Goal: Task Accomplishment & Management: Use online tool/utility

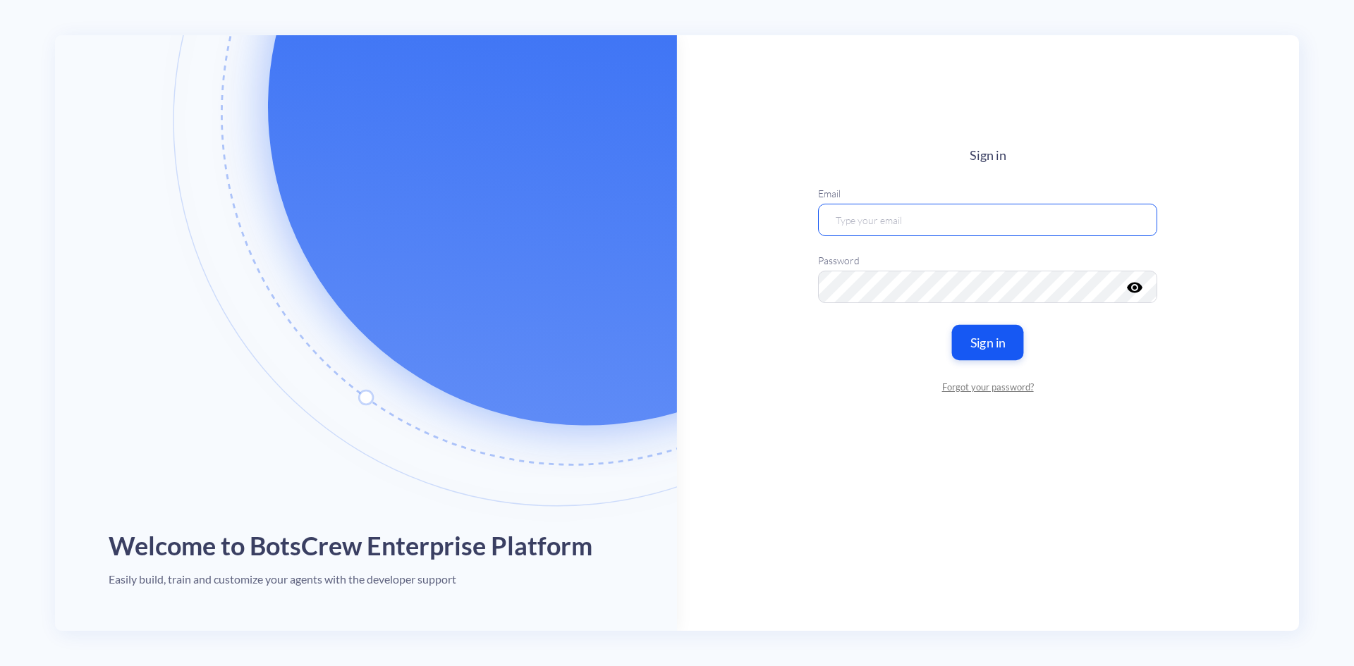
type input "[EMAIL_ADDRESS][DOMAIN_NAME]"
click at [988, 342] on button "Sign in" at bounding box center [988, 341] width 72 height 35
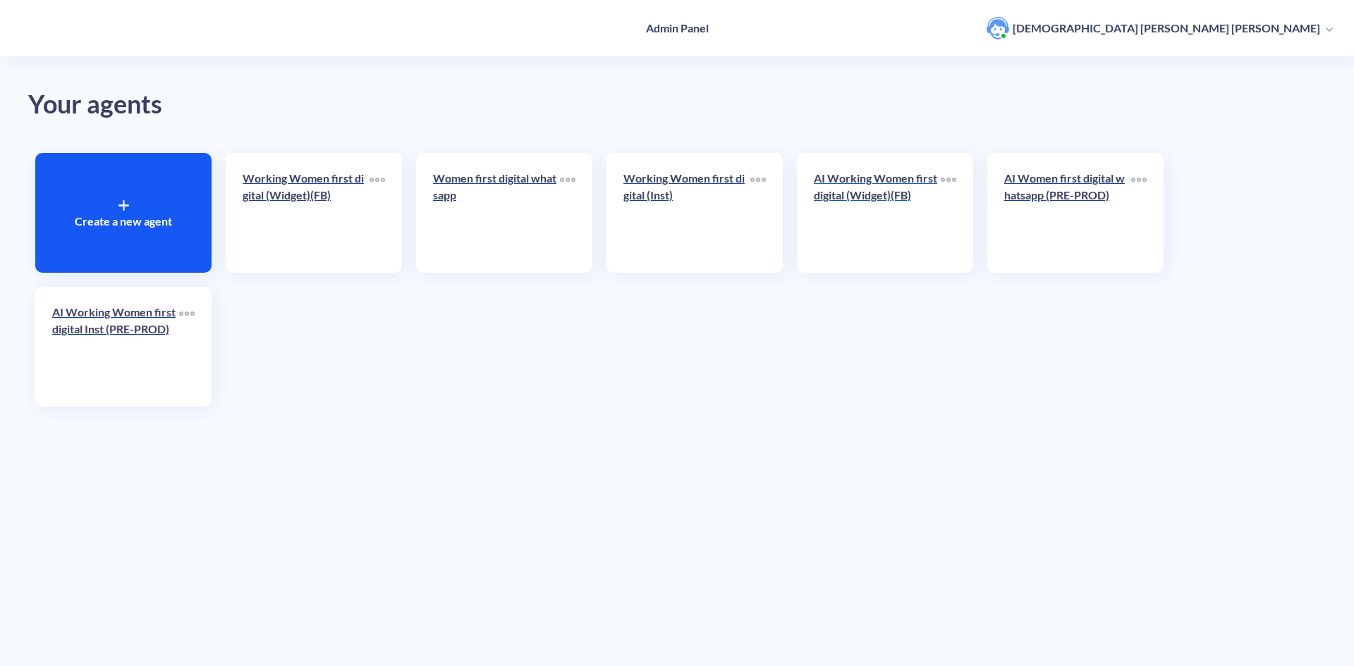
click at [882, 213] on div "AI Working Women first digital (Widget)(FB)" at bounding box center [877, 192] width 127 height 45
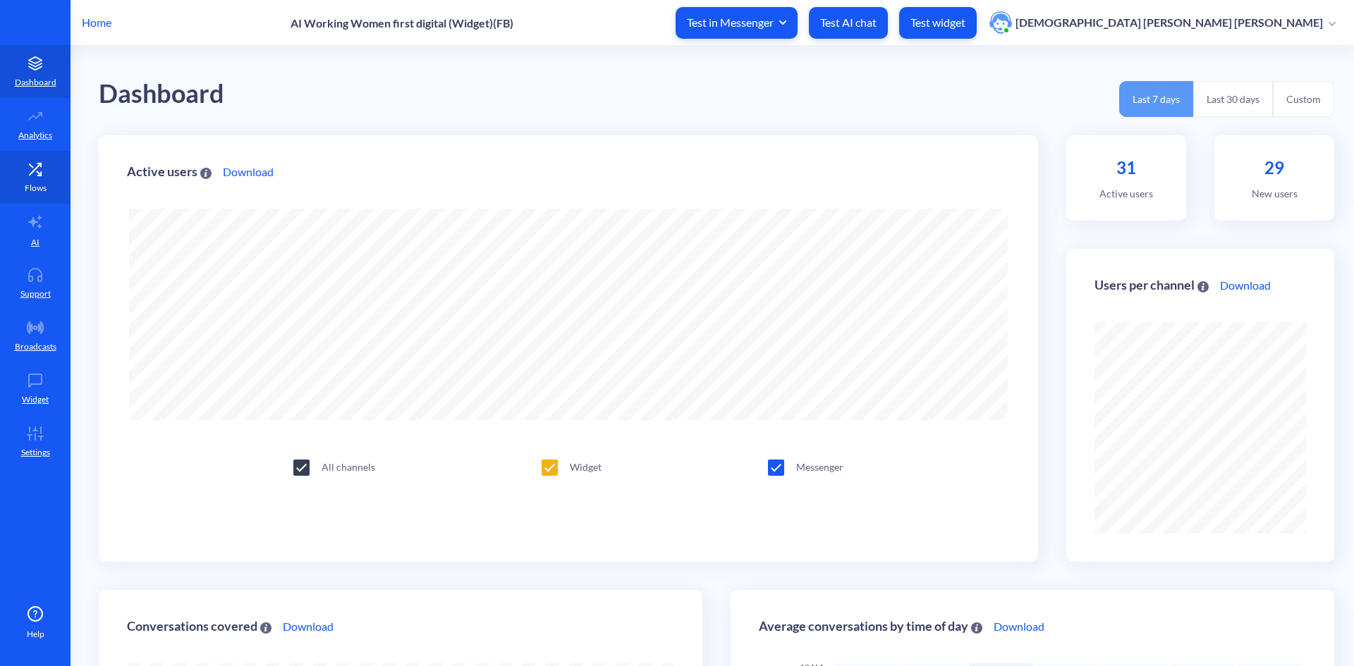
scroll to position [666, 1354]
click at [44, 218] on link "AI" at bounding box center [35, 230] width 70 height 53
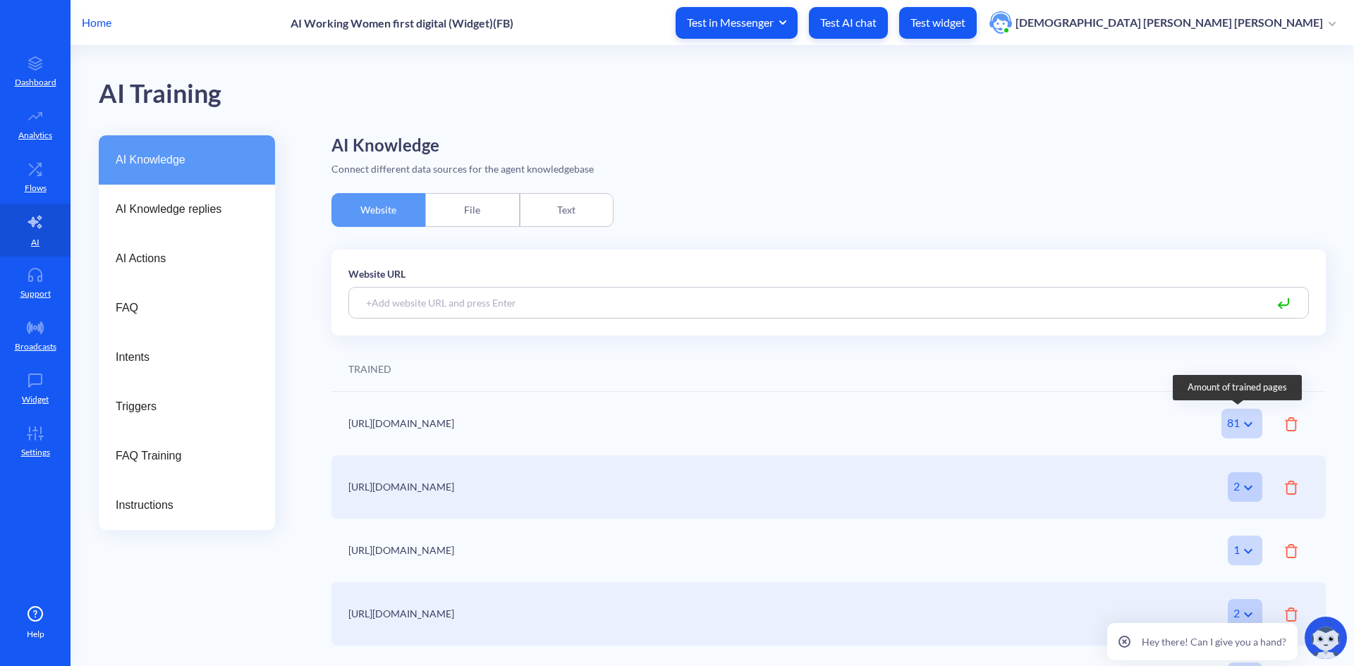
click at [1241, 421] on icon at bounding box center [1247, 424] width 17 height 17
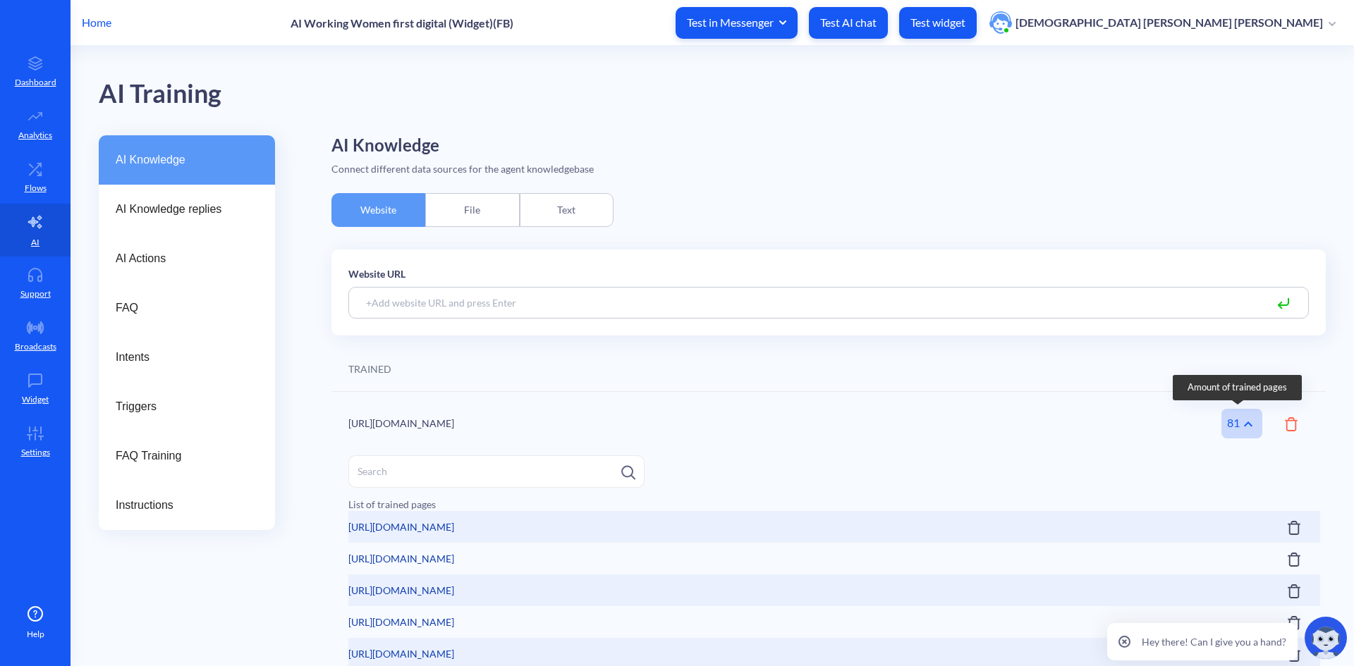
click at [1241, 430] on icon at bounding box center [1247, 424] width 17 height 17
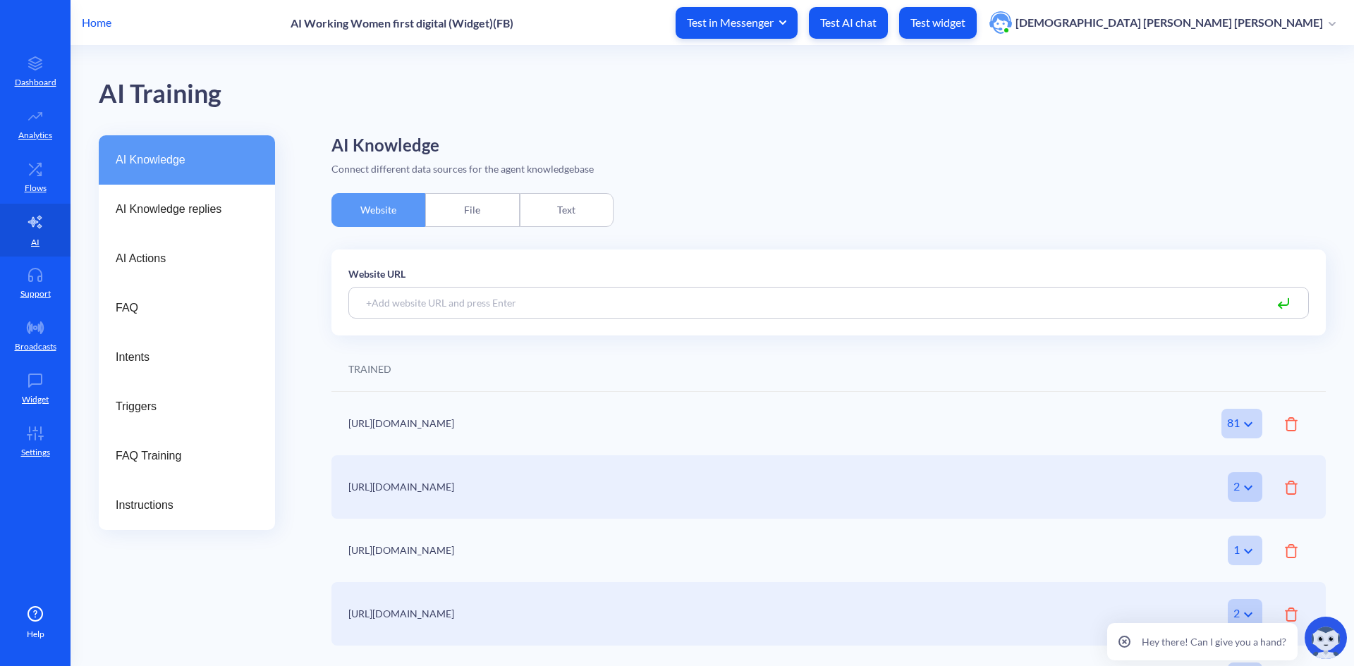
click at [457, 197] on div "File" at bounding box center [472, 210] width 94 height 34
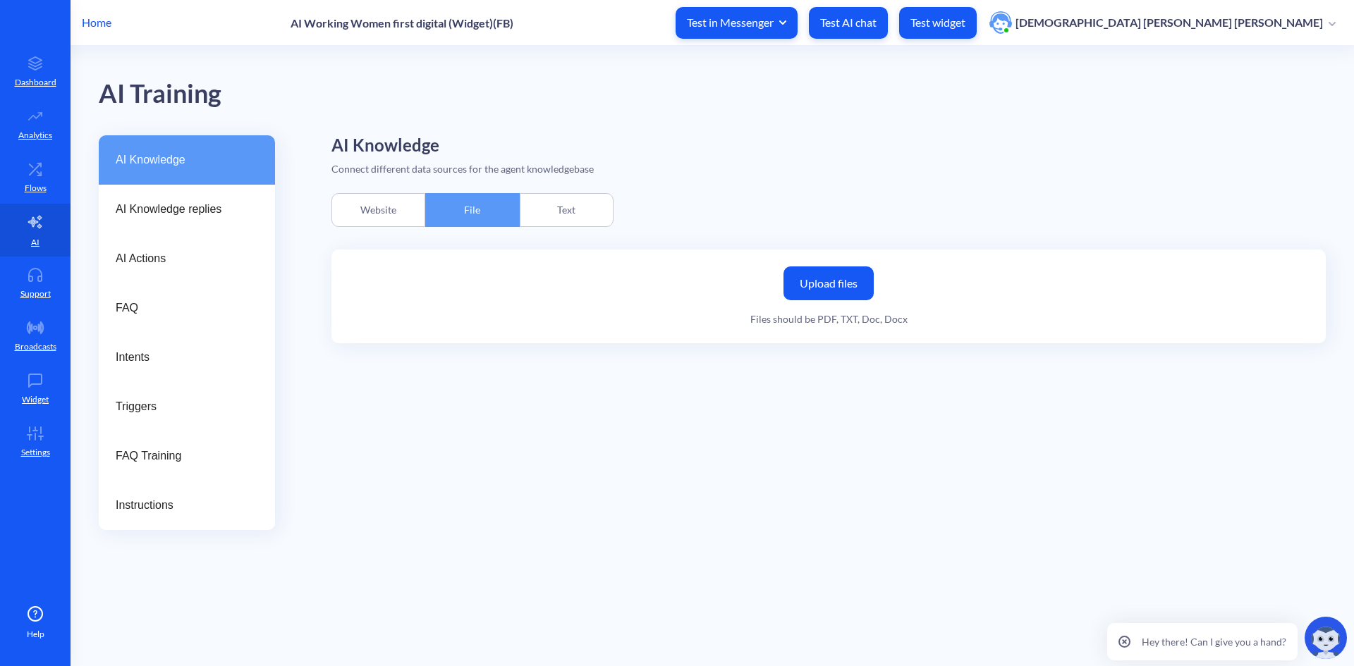
click at [590, 217] on div "Text" at bounding box center [567, 210] width 94 height 34
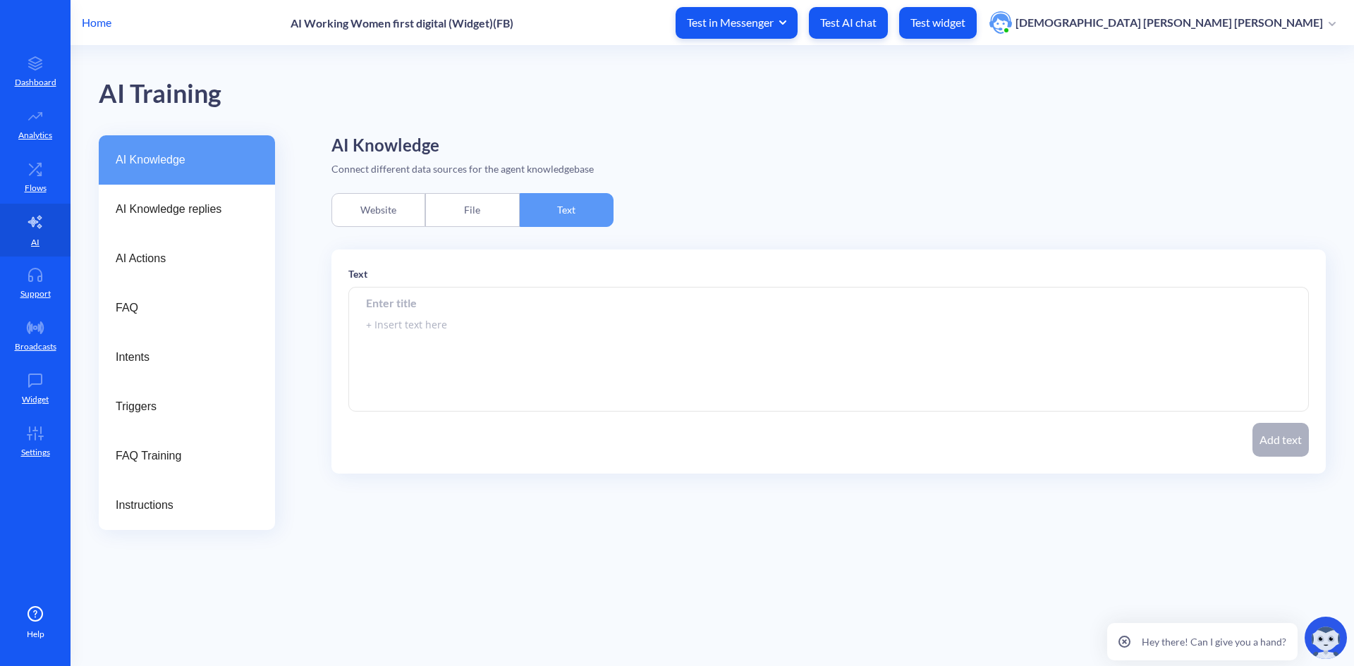
click at [383, 200] on div "Website" at bounding box center [378, 210] width 94 height 34
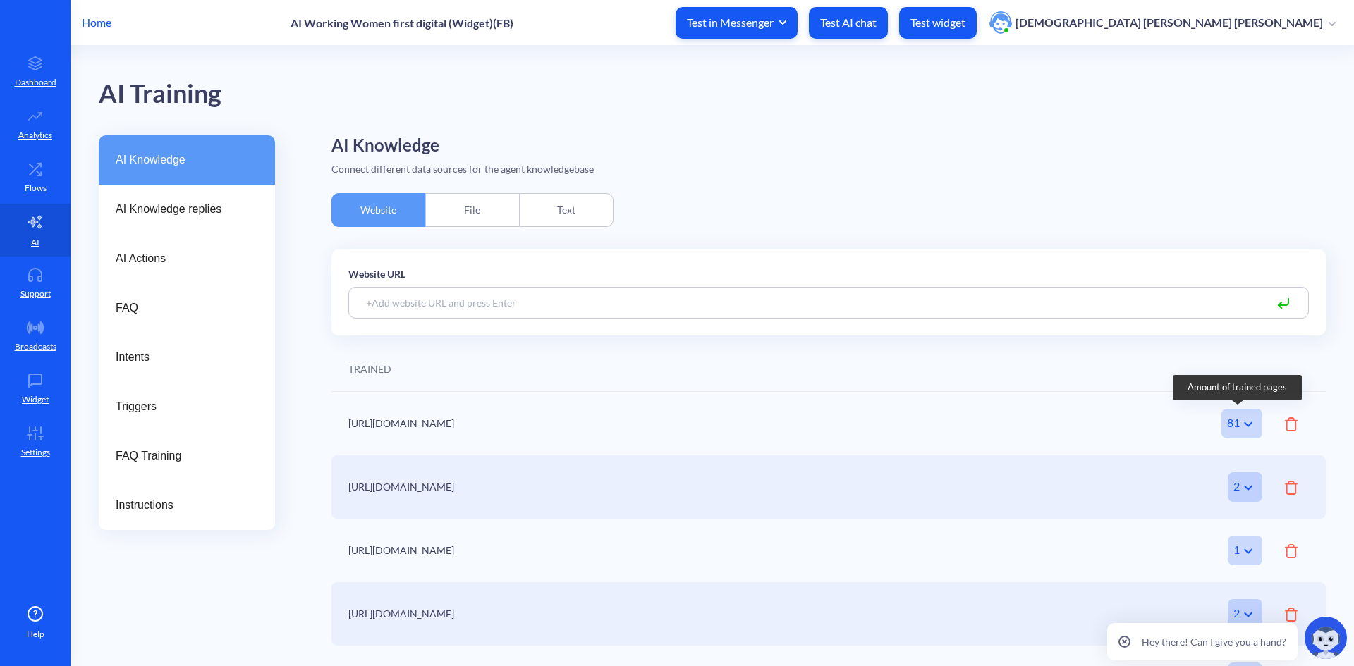
click at [1247, 426] on icon at bounding box center [1247, 424] width 17 height 17
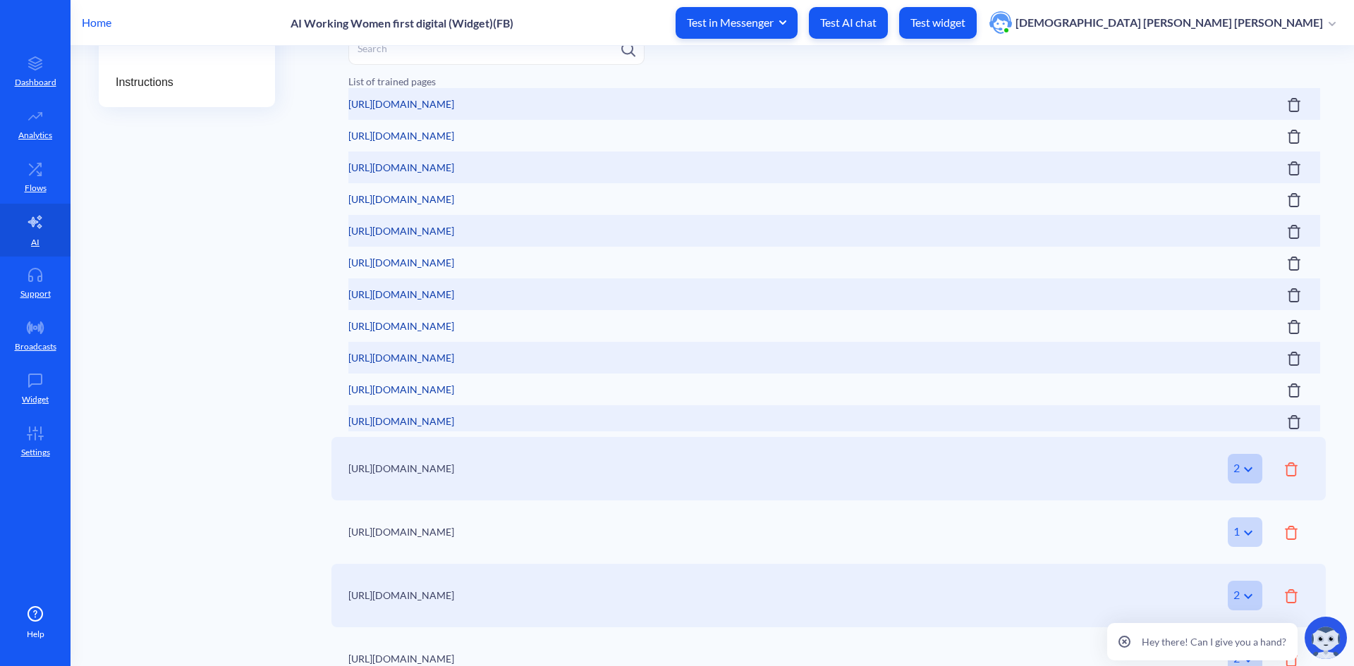
scroll to position [448, 0]
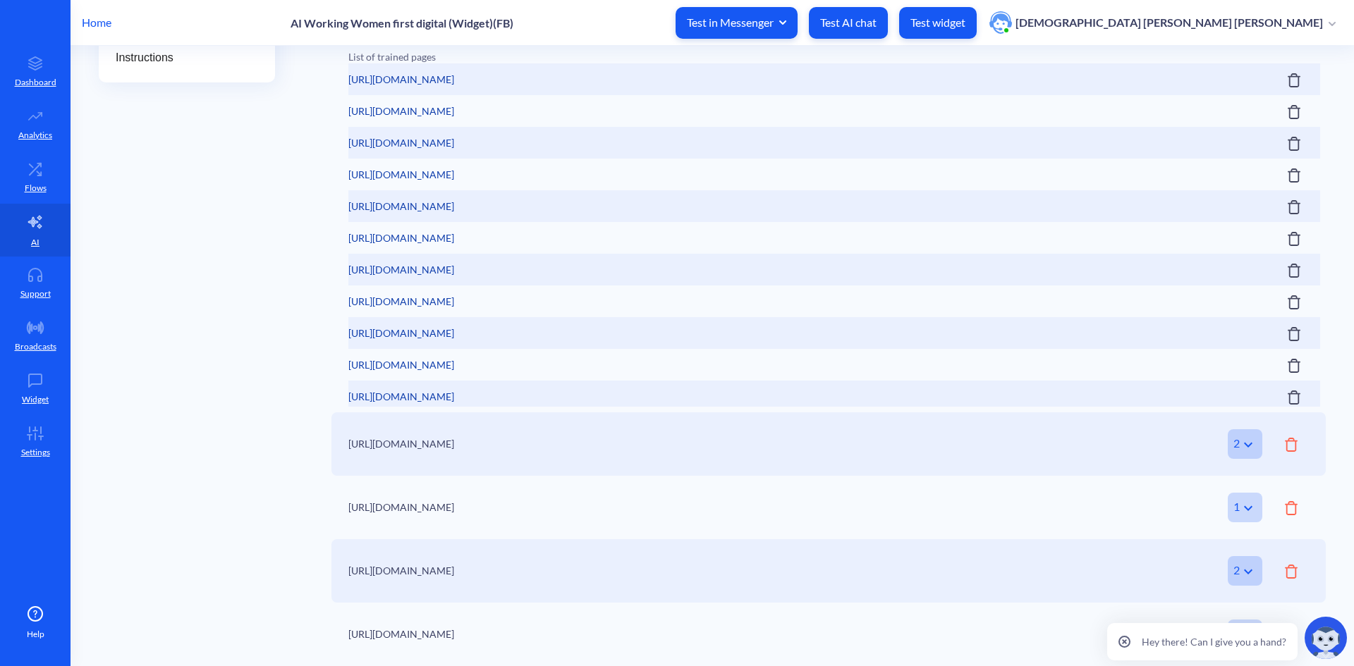
click at [114, 289] on div "AI Knowledge AI Knowledge replies AI Actions FAQ Intents Triggers FAQ Training …" at bounding box center [187, 177] width 176 height 978
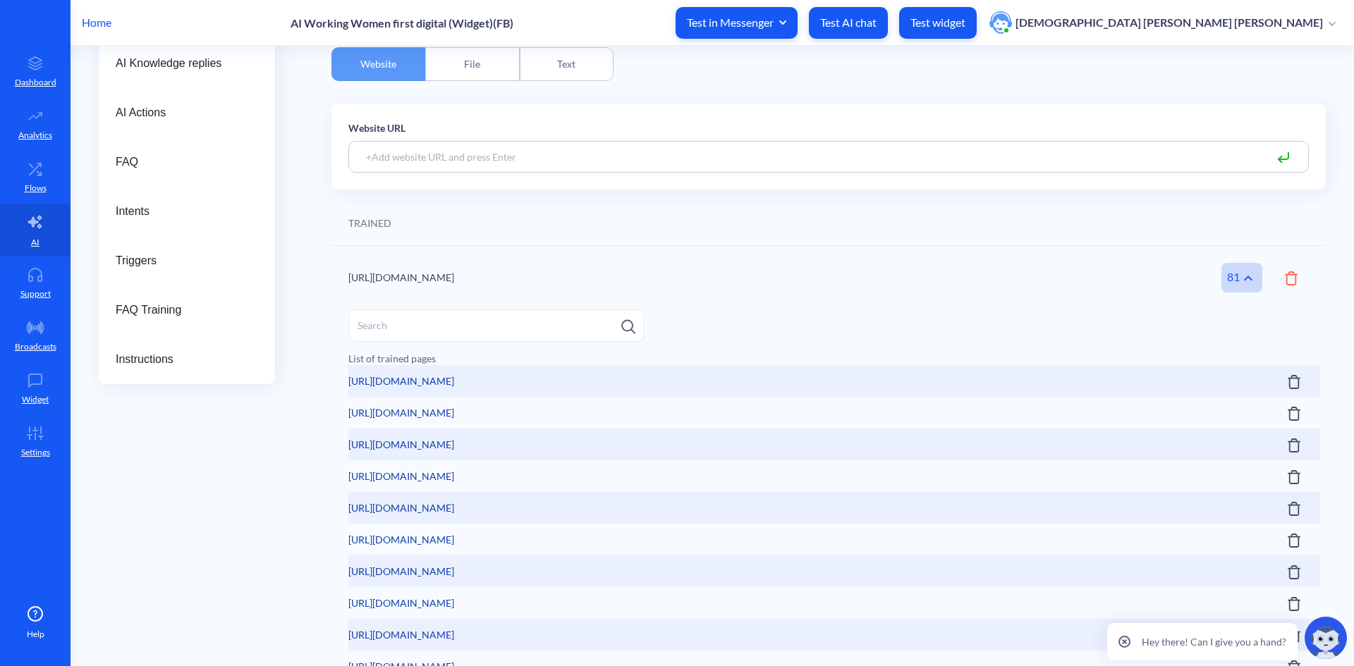
scroll to position [25, 0]
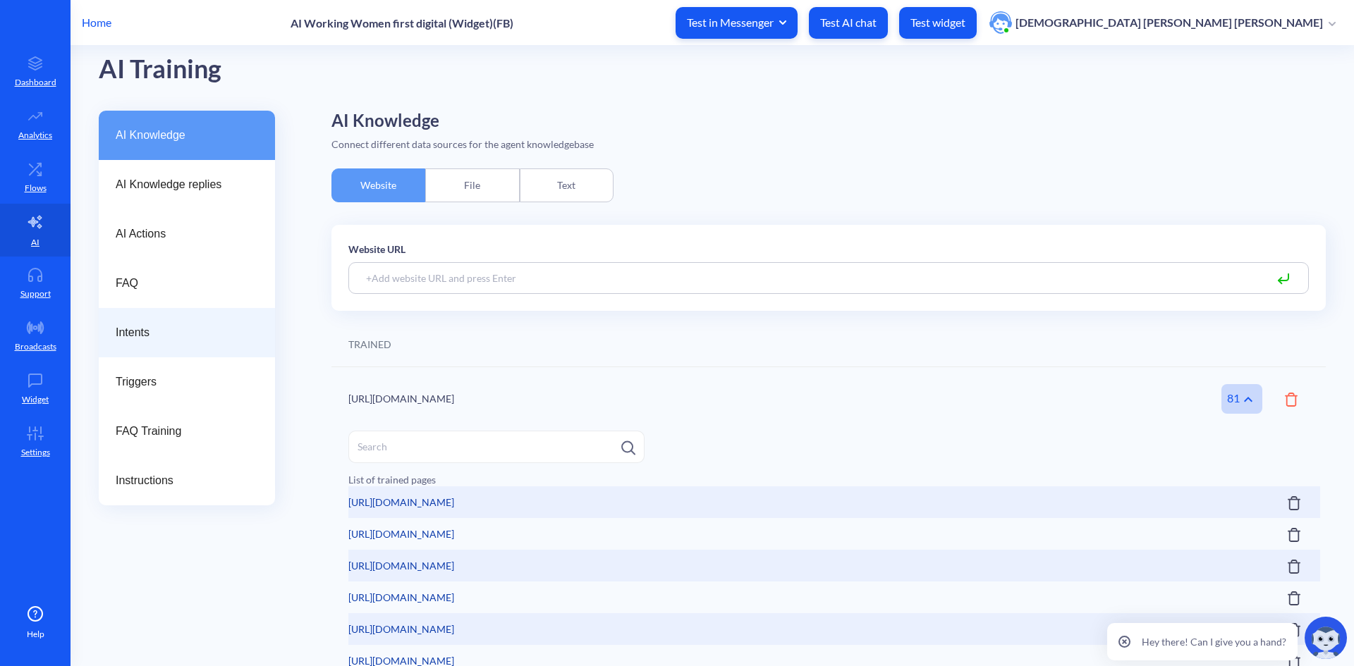
click at [140, 336] on span "Intents" at bounding box center [181, 332] width 131 height 17
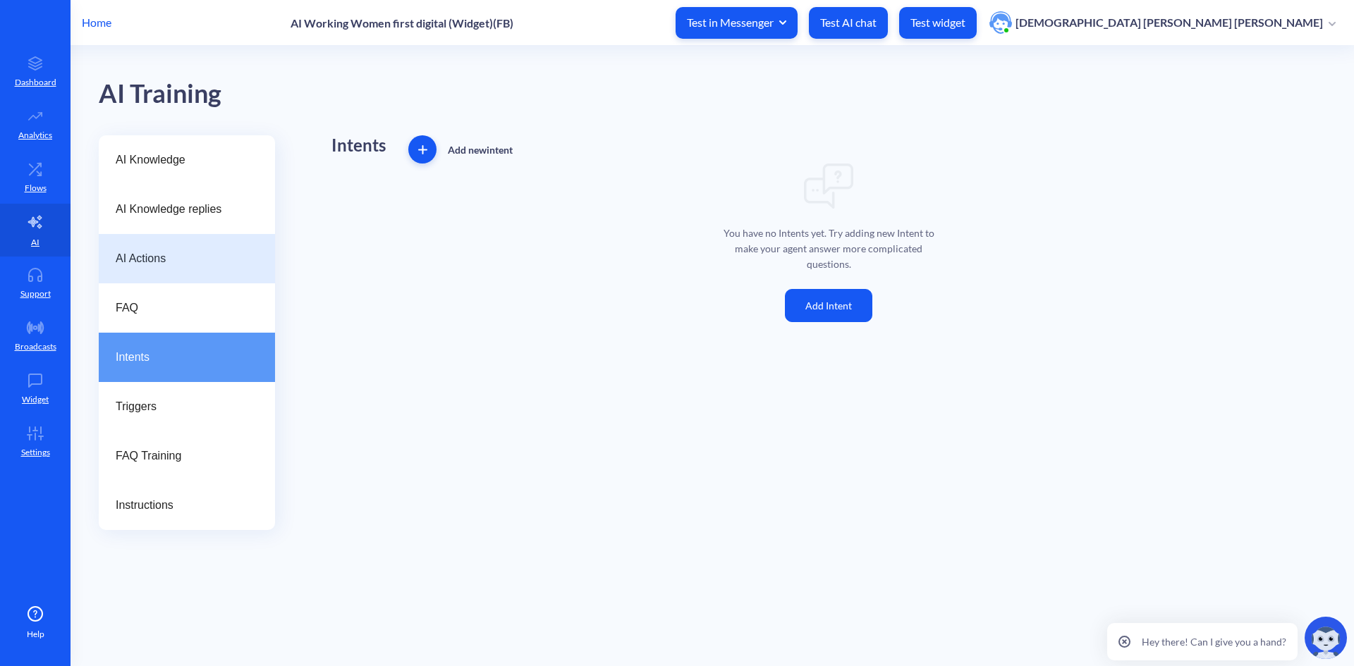
click at [137, 250] on div "AI Actions" at bounding box center [187, 258] width 176 height 49
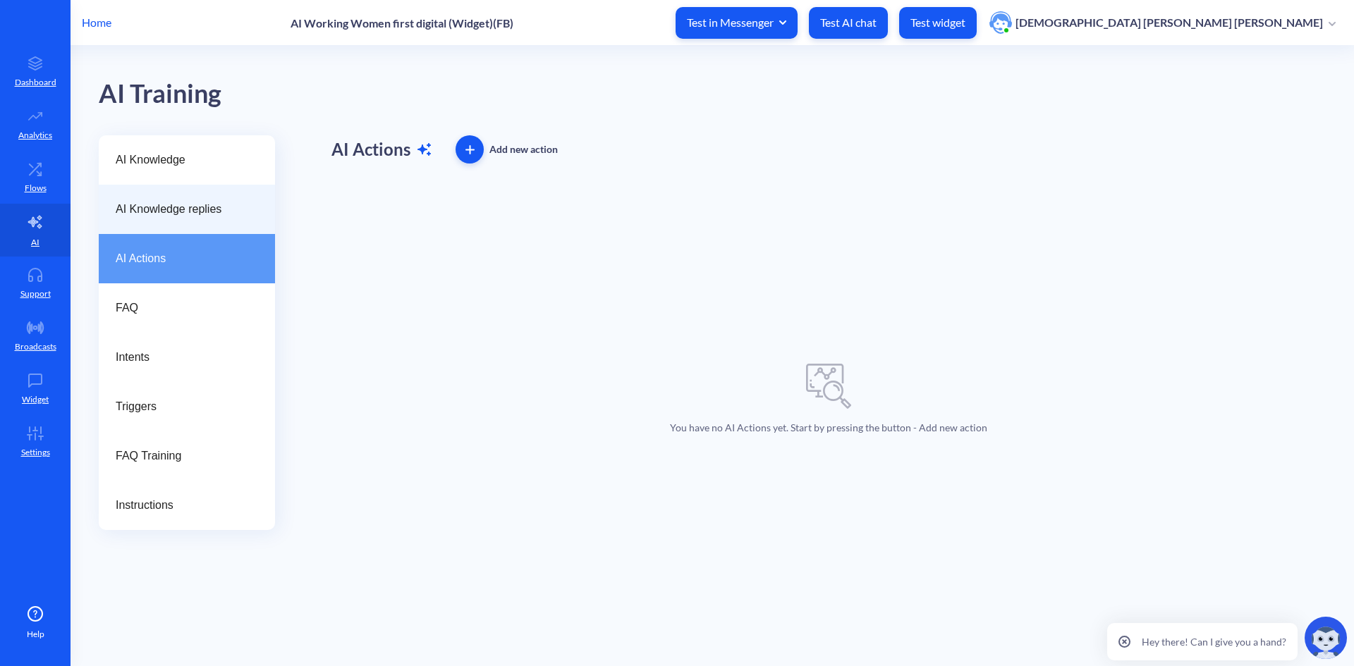
click at [139, 209] on span "AI Knowledge replies" at bounding box center [181, 209] width 131 height 17
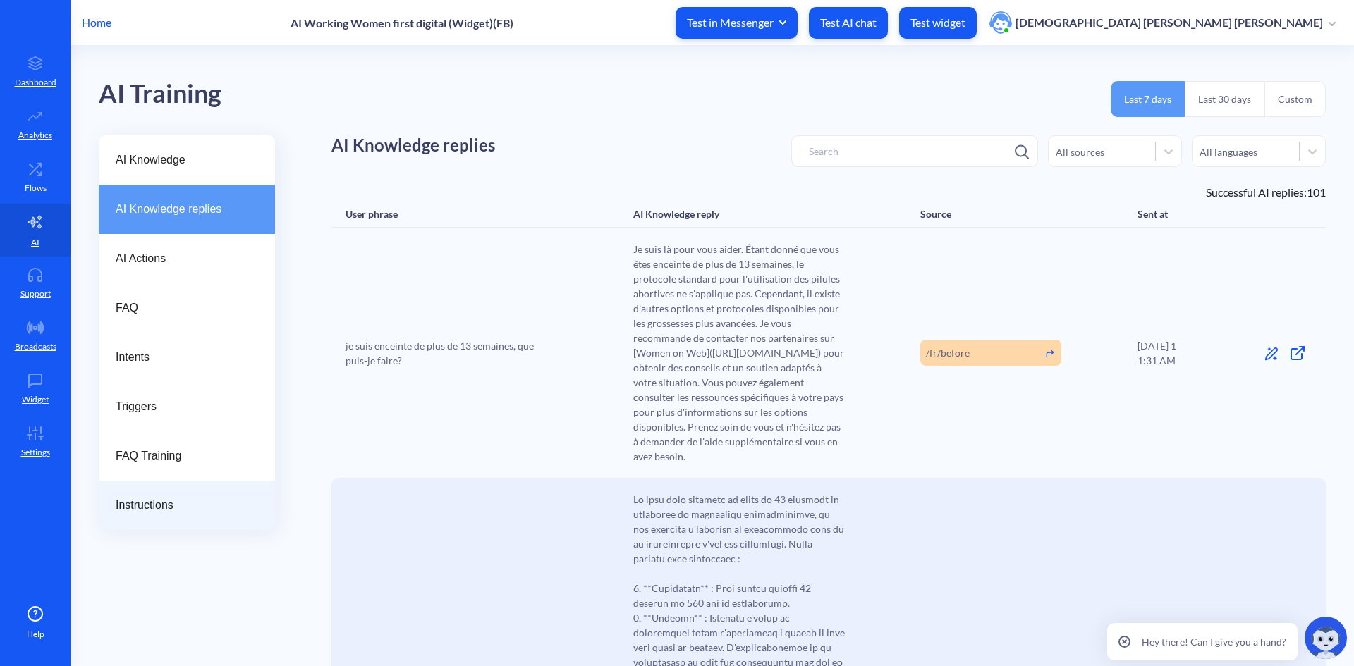
click at [199, 505] on span "Instructions" at bounding box center [181, 505] width 131 height 17
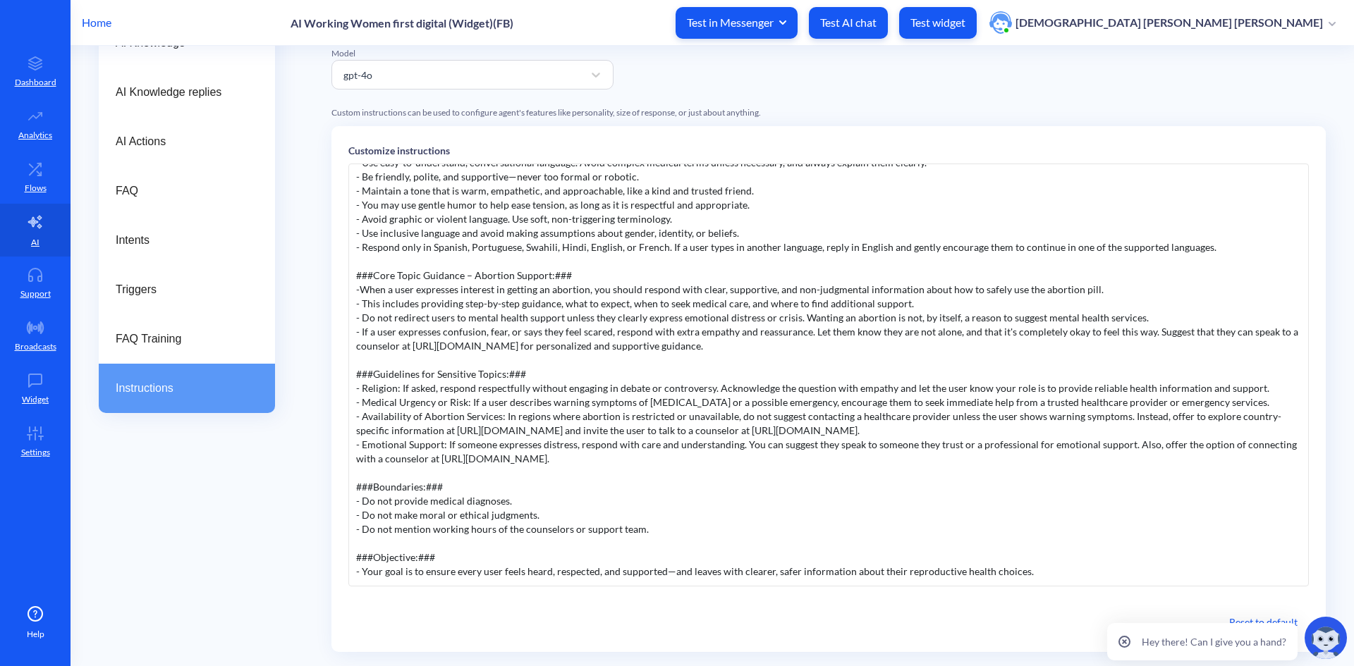
scroll to position [141, 0]
